Goal: Task Accomplishment & Management: Manage account settings

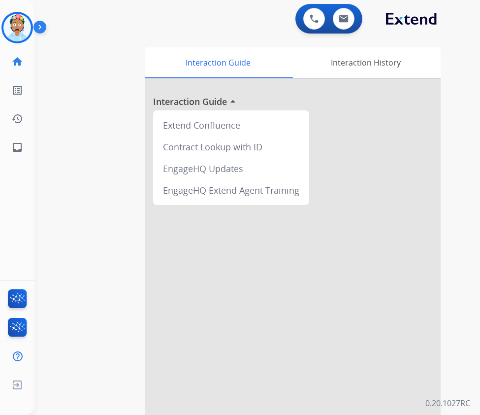
click at [202, 30] on div "0 Voice Interactions 0 Email Interactions" at bounding box center [249, 20] width 414 height 32
click at [11, 28] on img at bounding box center [17, 28] width 28 height 28
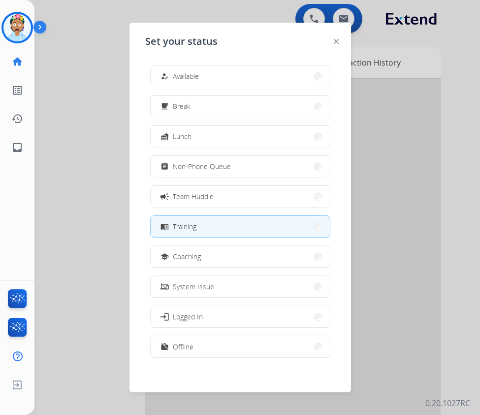
click at [69, 92] on div at bounding box center [240, 207] width 480 height 415
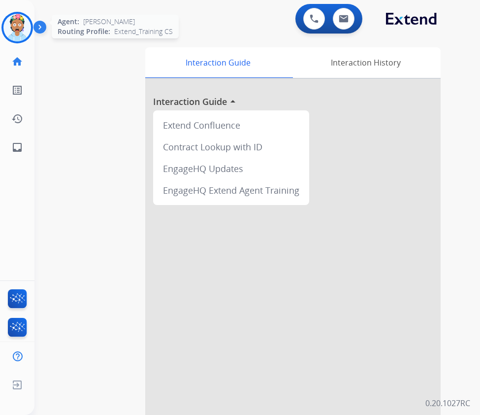
click at [25, 25] on img at bounding box center [17, 28] width 28 height 28
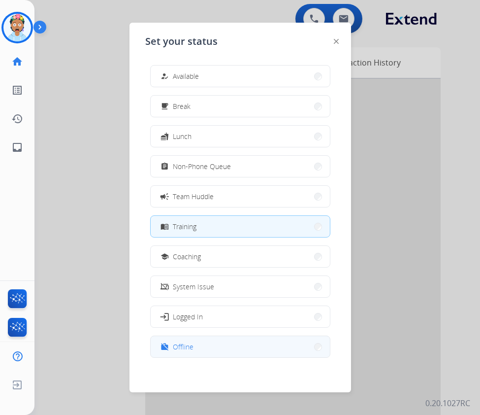
click at [212, 345] on button "work_off Offline" at bounding box center [240, 346] width 179 height 21
